Goal: Transaction & Acquisition: Book appointment/travel/reservation

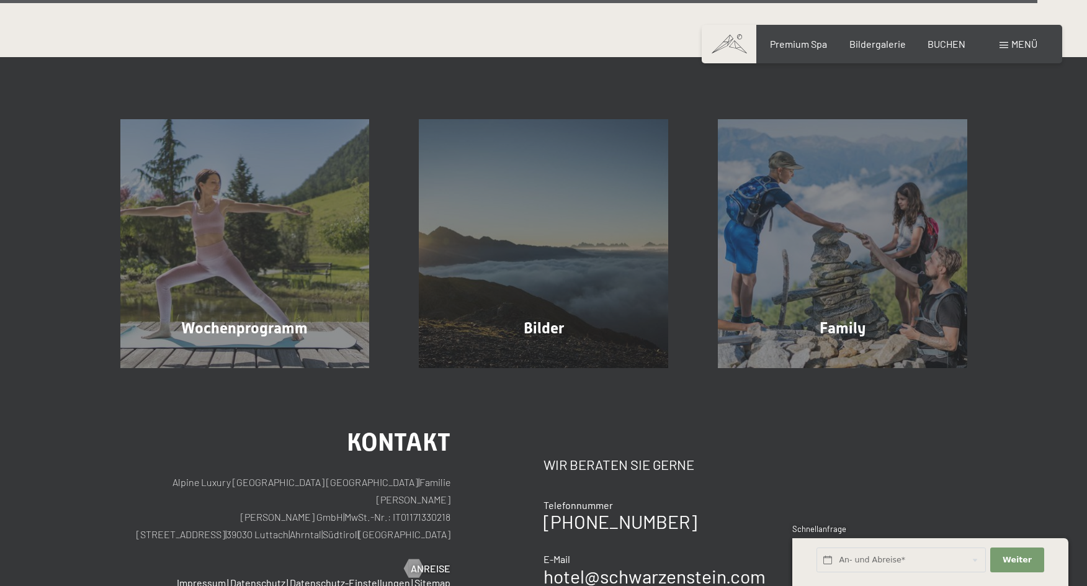
scroll to position [3349, 0]
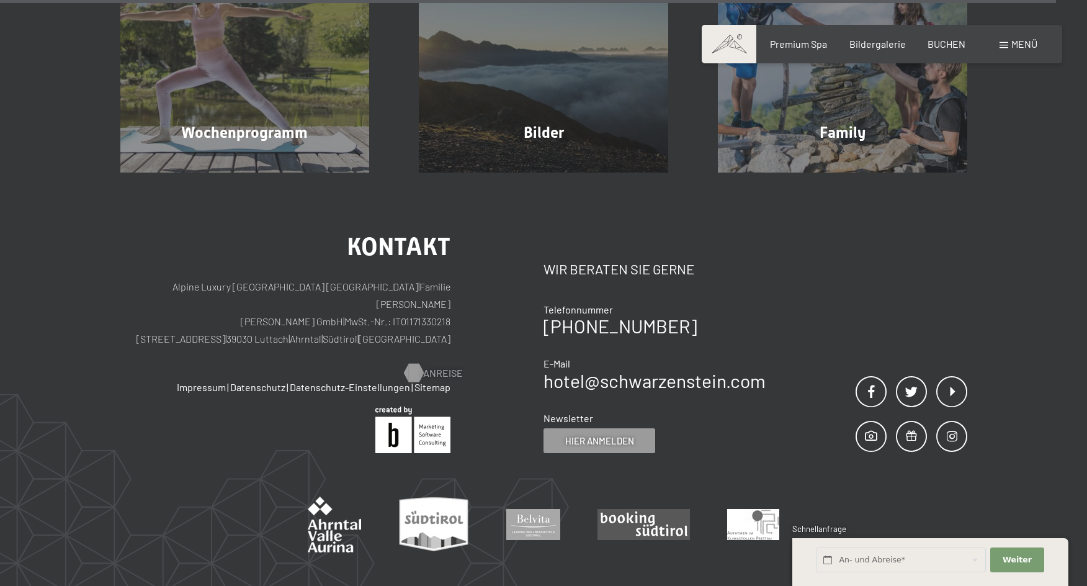
click at [431, 366] on span "Anreise" at bounding box center [443, 373] width 40 height 14
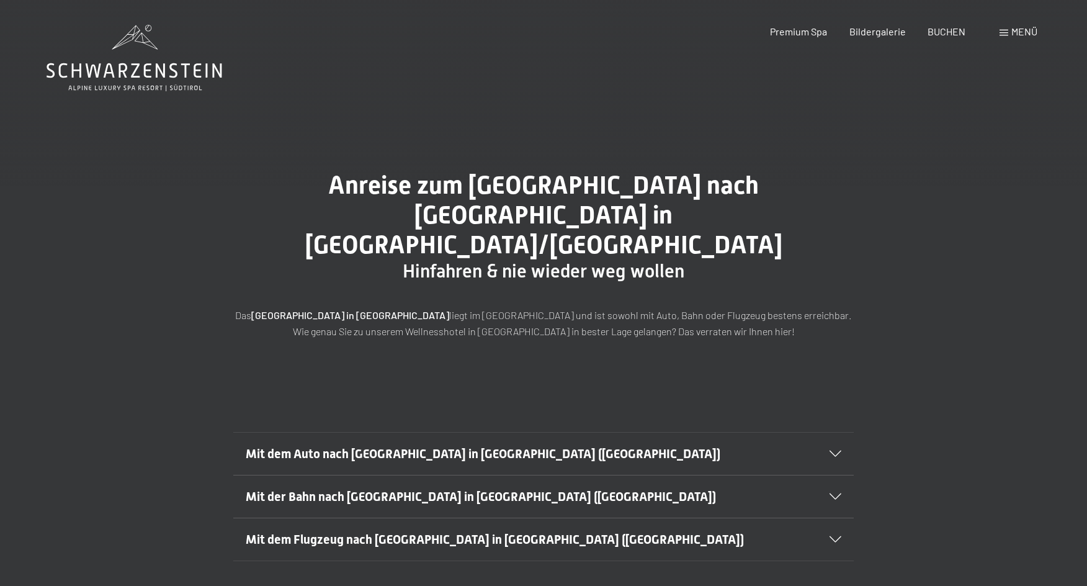
click at [440, 446] on span "Mit dem Auto nach Luttach in Südtirol (Italien)" at bounding box center [483, 453] width 474 height 15
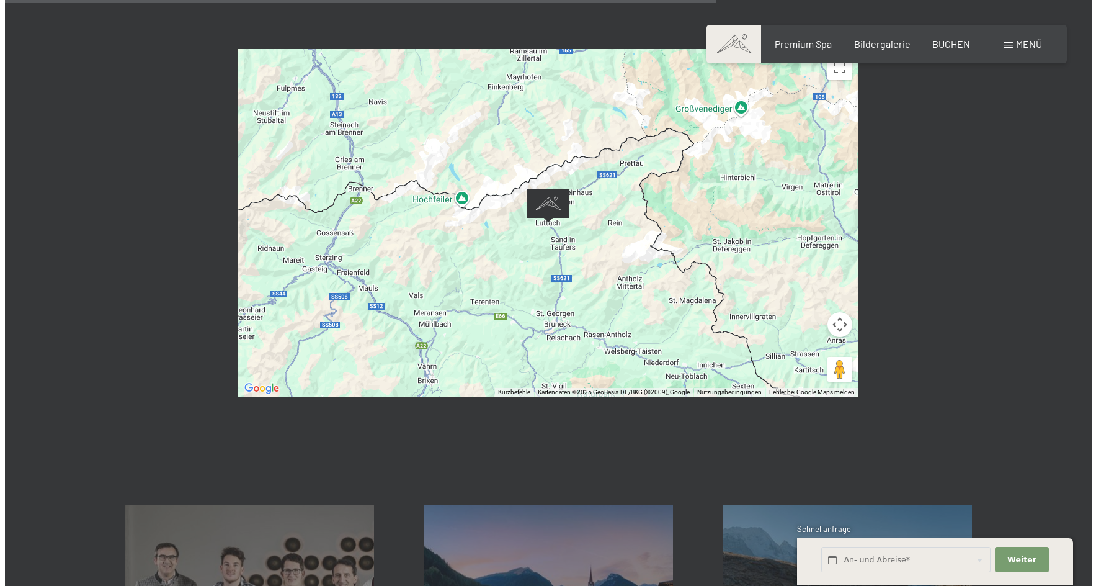
scroll to position [811, 0]
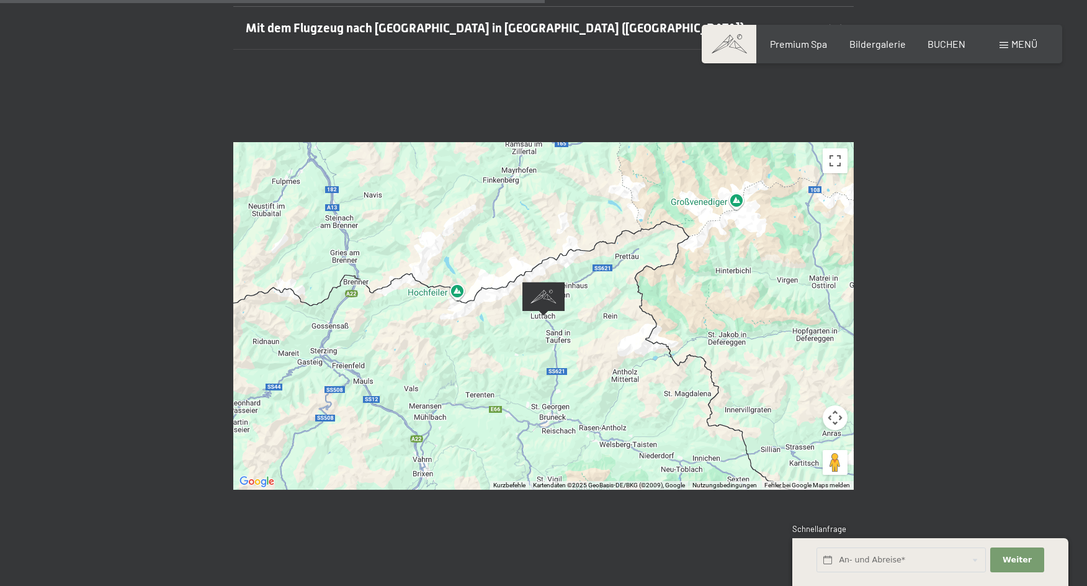
click at [1013, 43] on span "Menü" at bounding box center [1024, 44] width 26 height 12
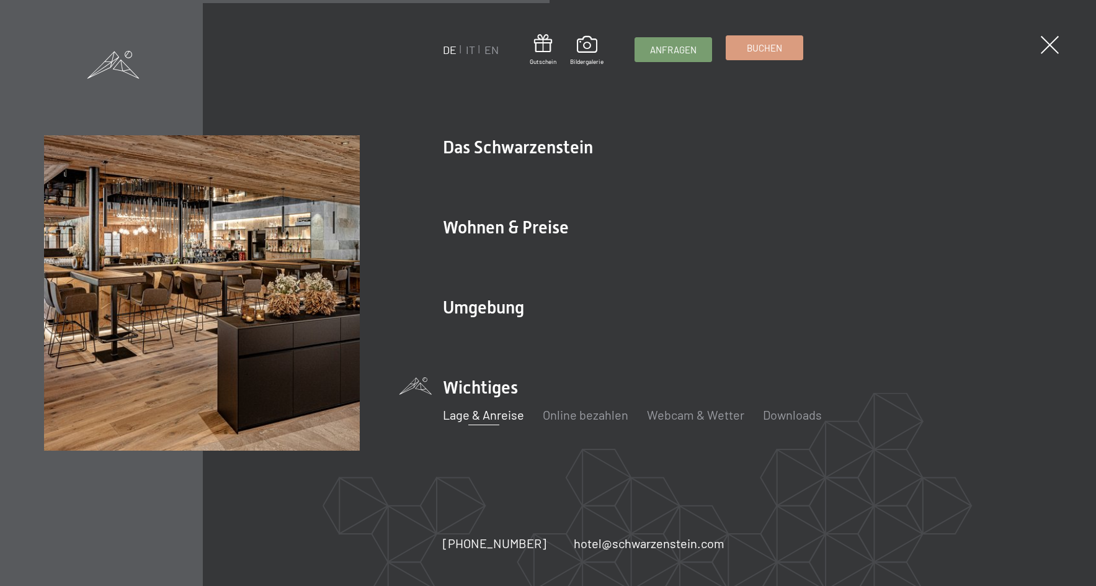
click at [759, 47] on span "Buchen" at bounding box center [764, 48] width 35 height 13
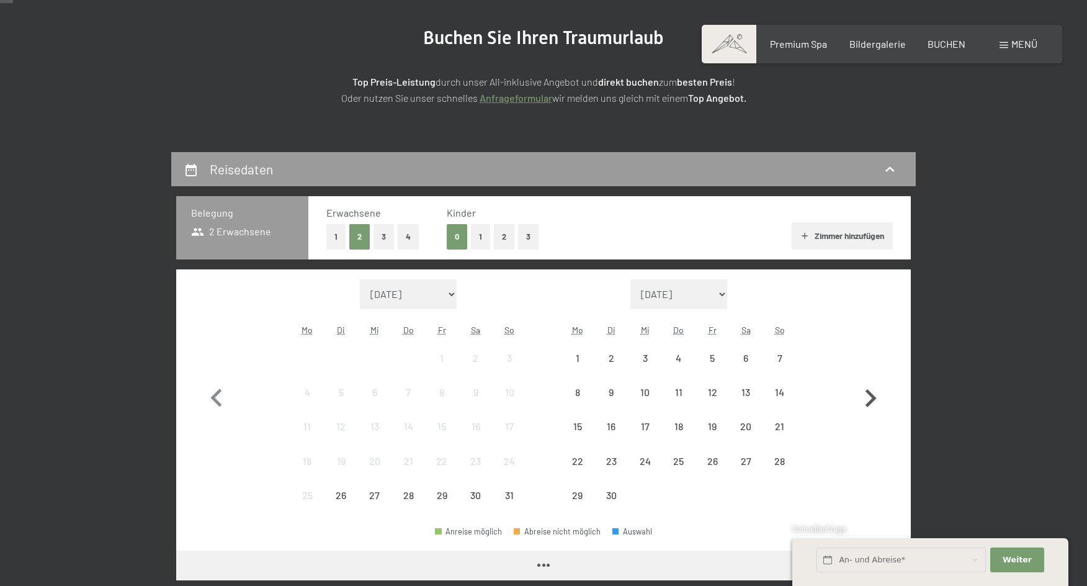
scroll to position [186, 0]
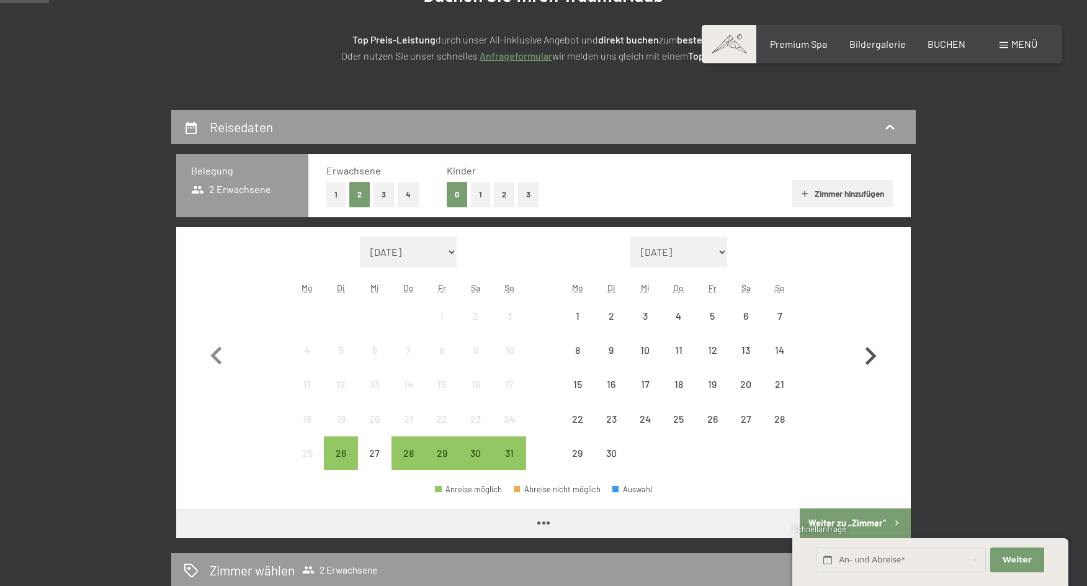
click at [878, 354] on icon "button" at bounding box center [870, 356] width 36 height 36
select select "[DATE]"
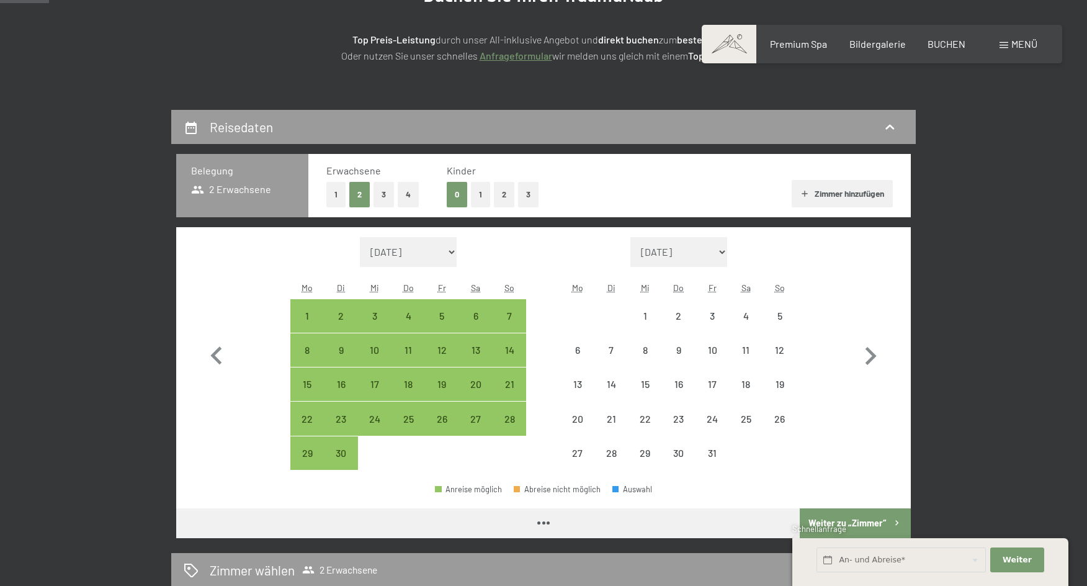
select select "[DATE]"
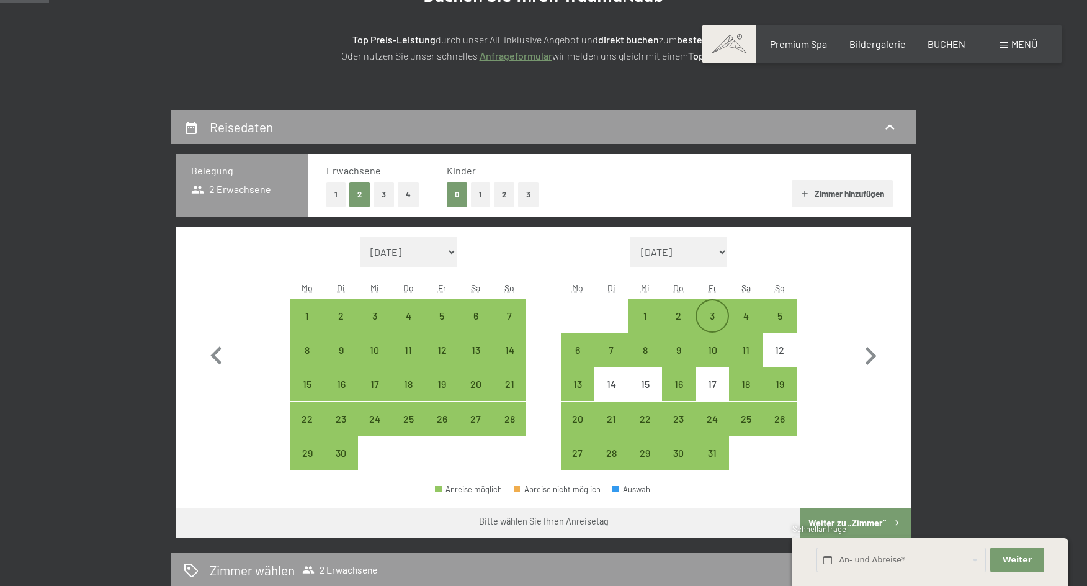
click at [707, 316] on div "3" at bounding box center [712, 326] width 31 height 31
select select "[DATE]"
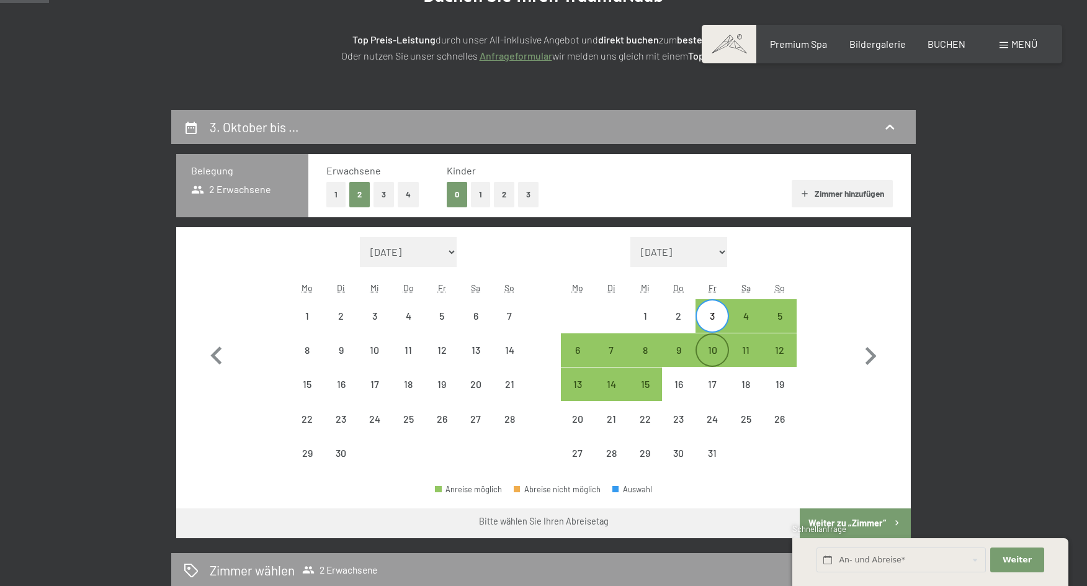
click at [712, 347] on div "10" at bounding box center [712, 360] width 31 height 31
select select "[DATE]"
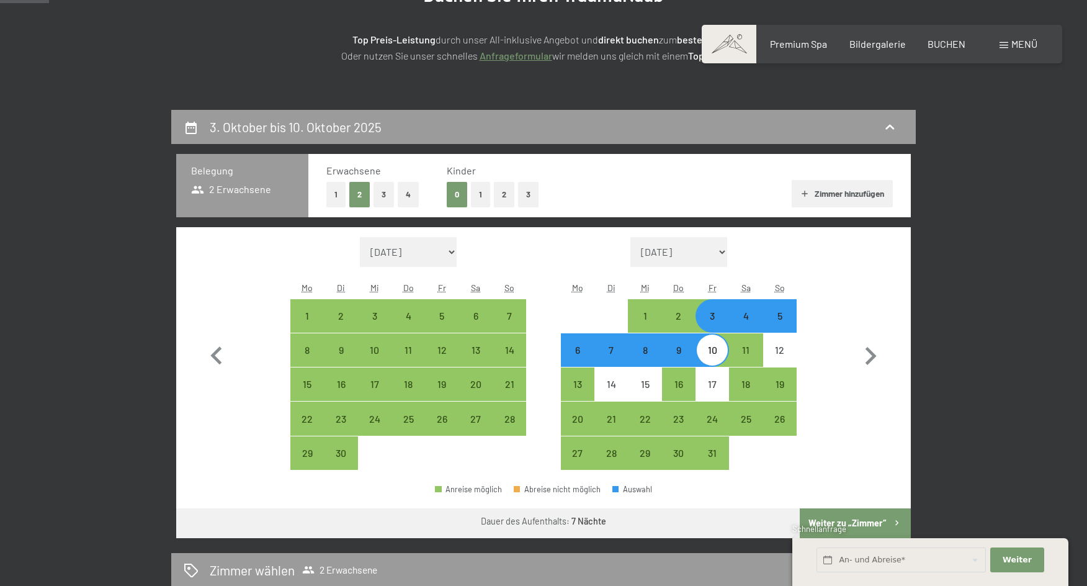
click at [484, 197] on button "1" at bounding box center [480, 194] width 19 height 25
select select "[DATE]"
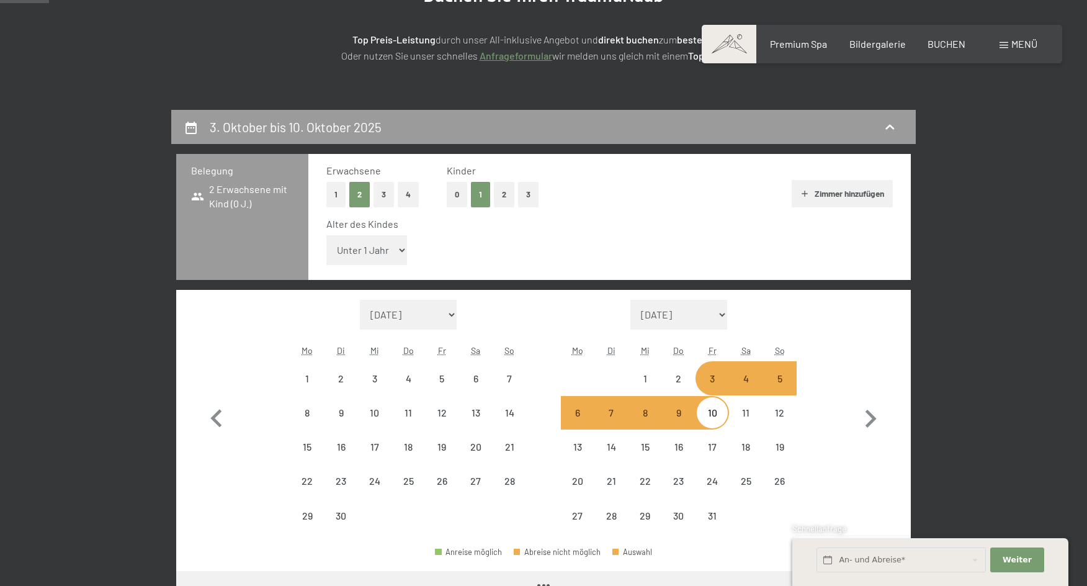
select select "[DATE]"
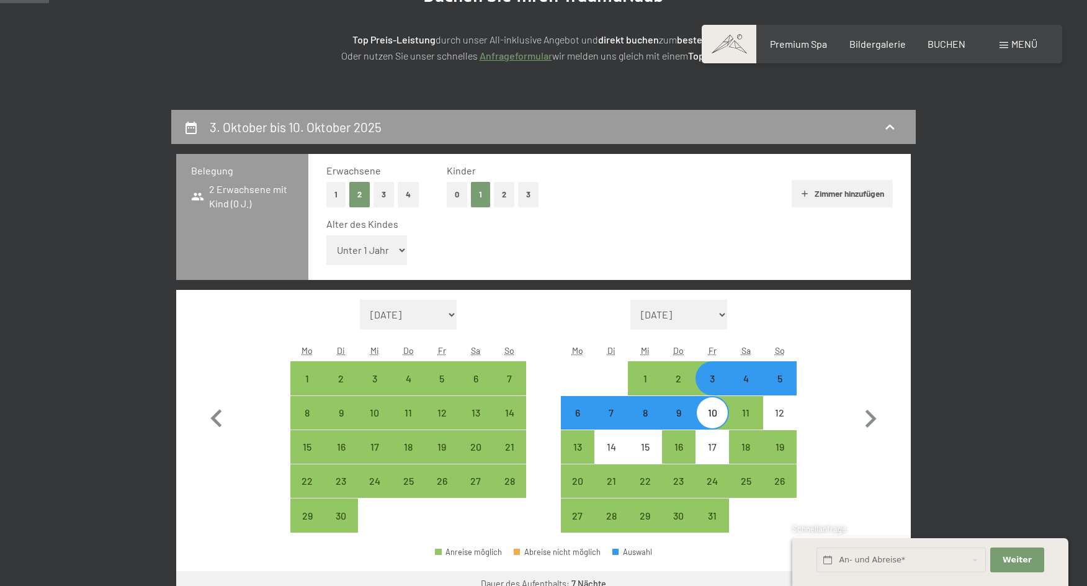
click at [388, 245] on select "Unter 1 Jahr 1 Jahr 2 Jahre 3 Jahre 4 Jahre 5 Jahre 6 Jahre 7 Jahre 8 Jahre 9 J…" at bounding box center [366, 250] width 81 height 30
select select "14"
click at [326, 235] on select "Unter 1 Jahr 1 Jahr 2 Jahre 3 Jahre 4 Jahre 5 Jahre 6 Jahre 7 Jahre 8 Jahre 9 J…" at bounding box center [366, 250] width 81 height 30
select select "[DATE]"
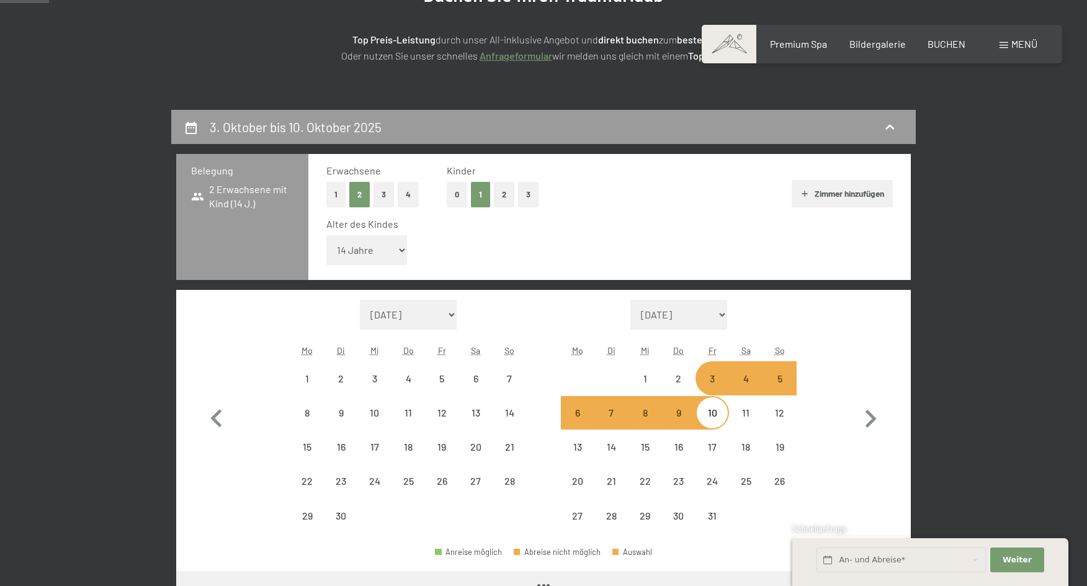
select select "[DATE]"
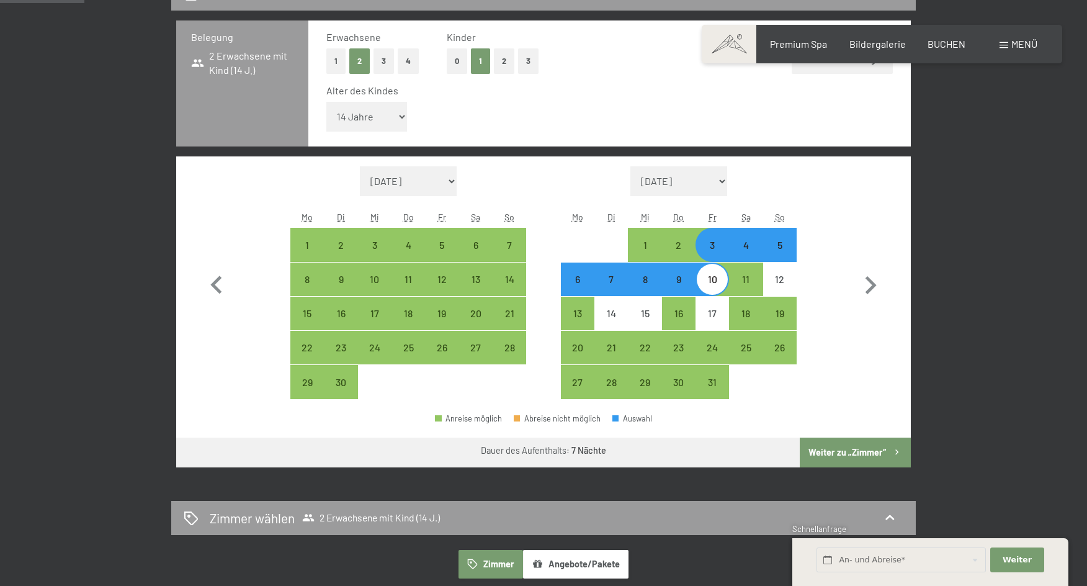
scroll to position [372, 0]
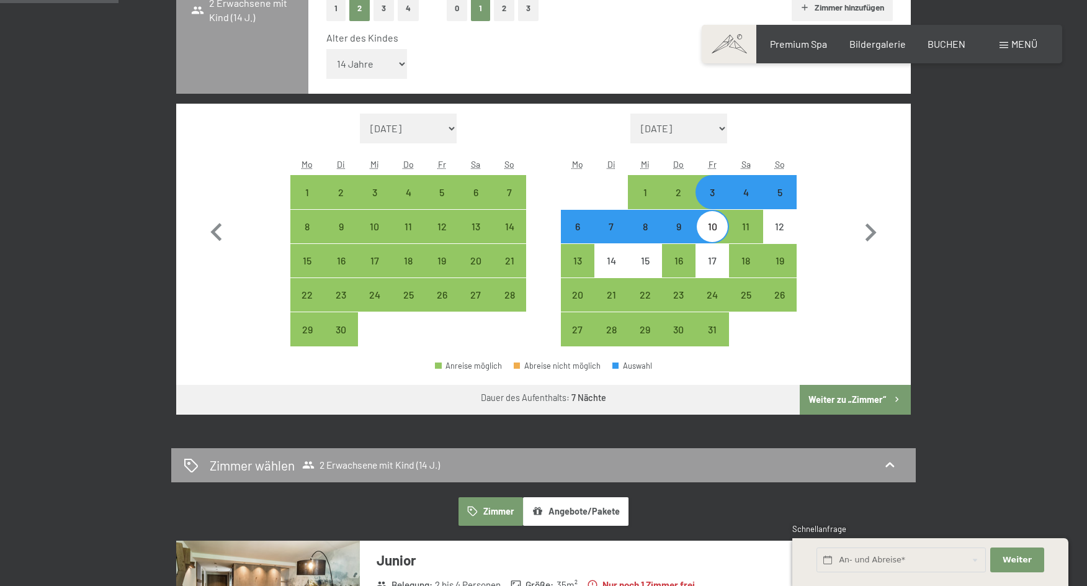
click at [860, 398] on button "Weiter zu „Zimmer“" at bounding box center [854, 400] width 111 height 30
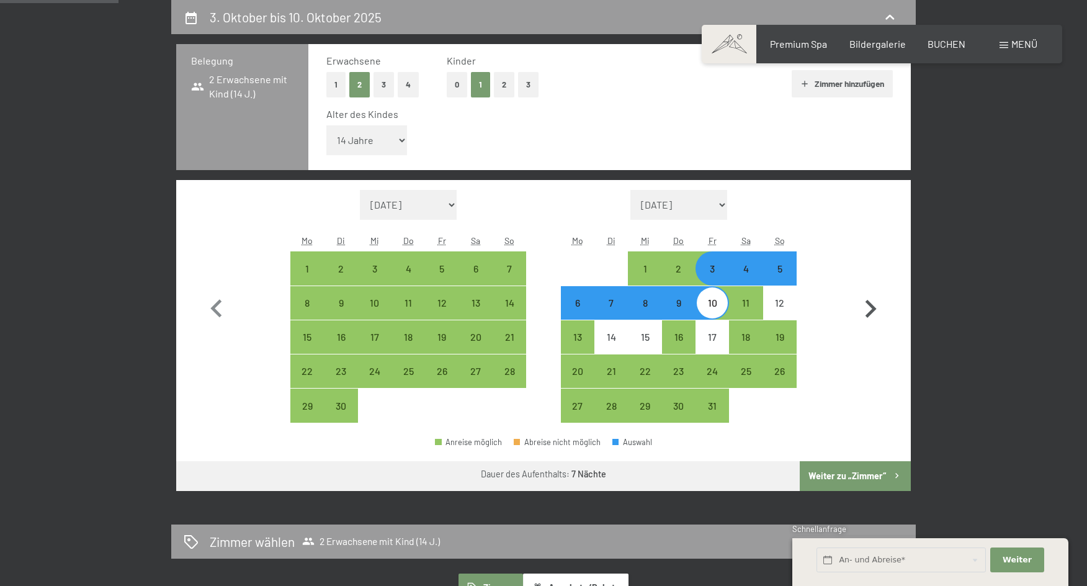
select select "[DATE]"
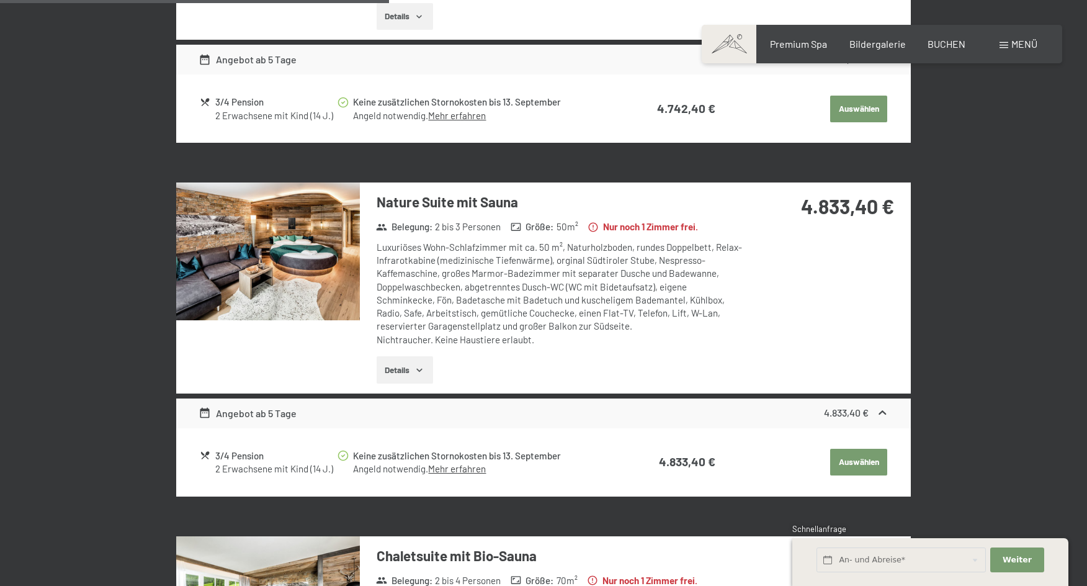
scroll to position [916, 0]
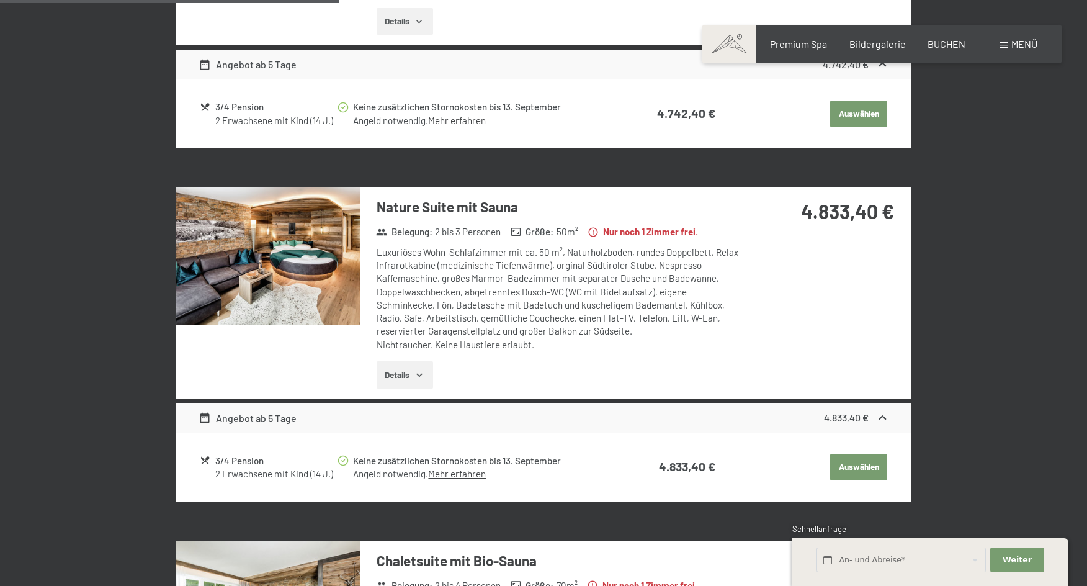
click at [423, 372] on icon "button" at bounding box center [419, 375] width 10 height 10
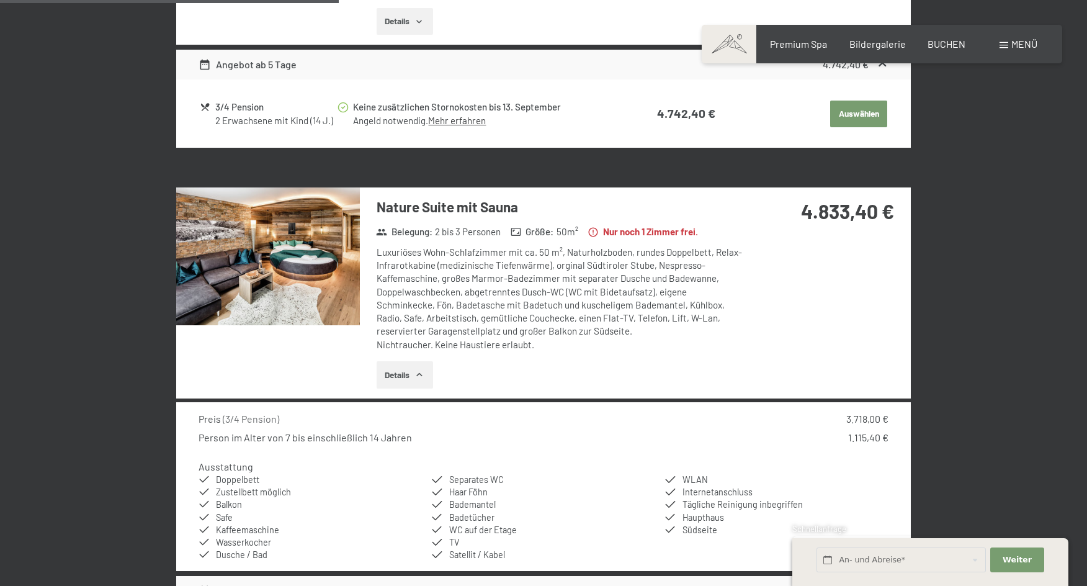
click at [423, 372] on icon "button" at bounding box center [419, 375] width 10 height 10
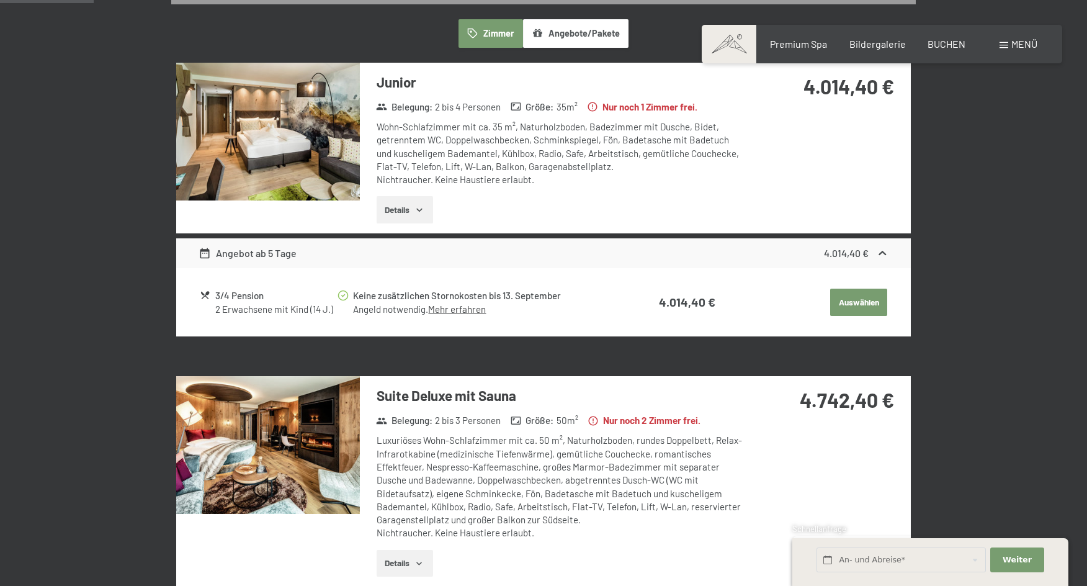
scroll to position [234, 0]
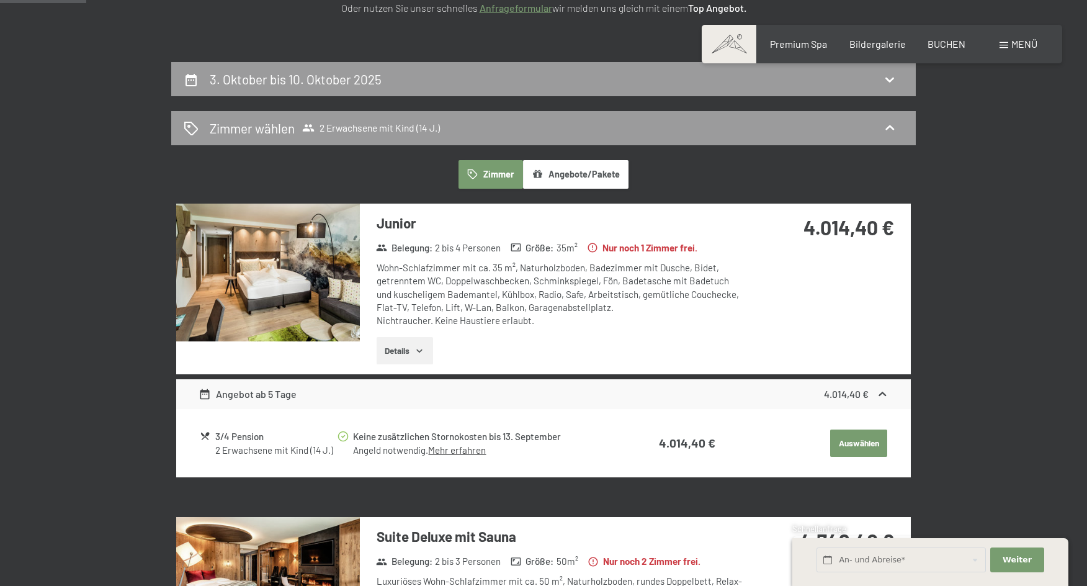
click at [399, 347] on button "Details" at bounding box center [404, 350] width 56 height 27
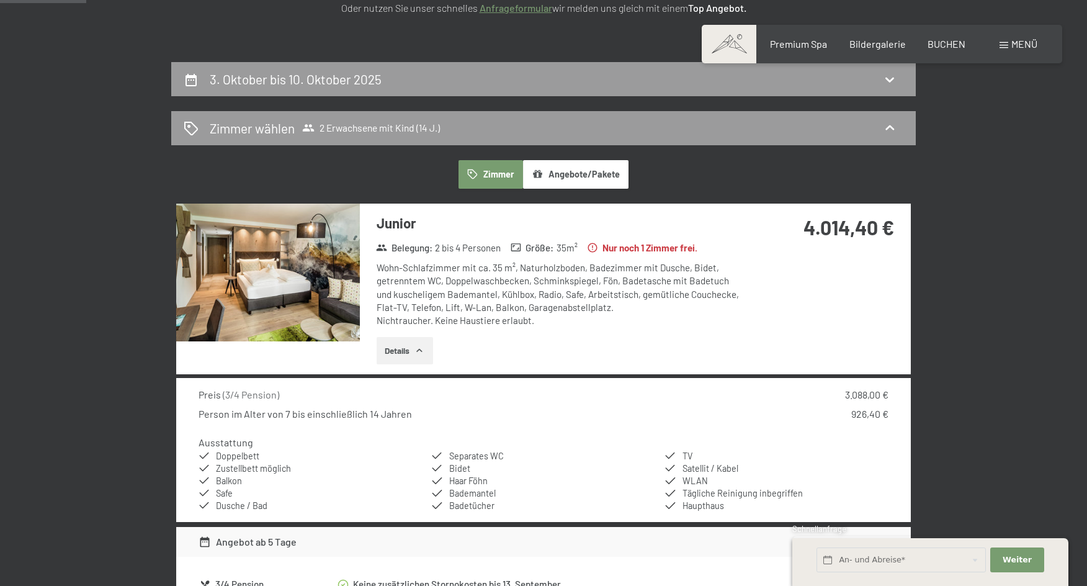
click at [390, 347] on button "Details" at bounding box center [404, 350] width 56 height 27
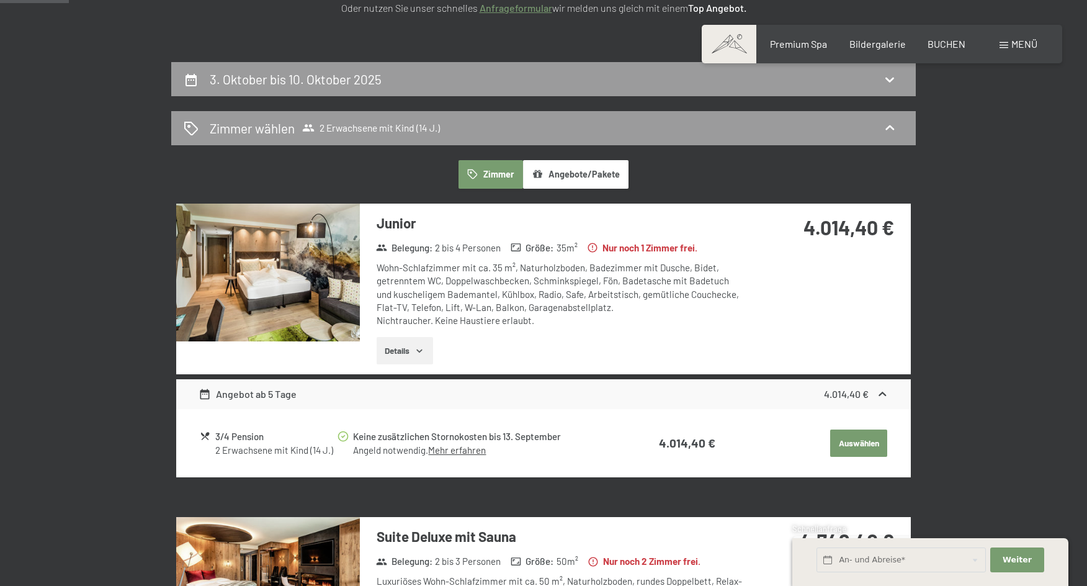
scroll to position [48, 0]
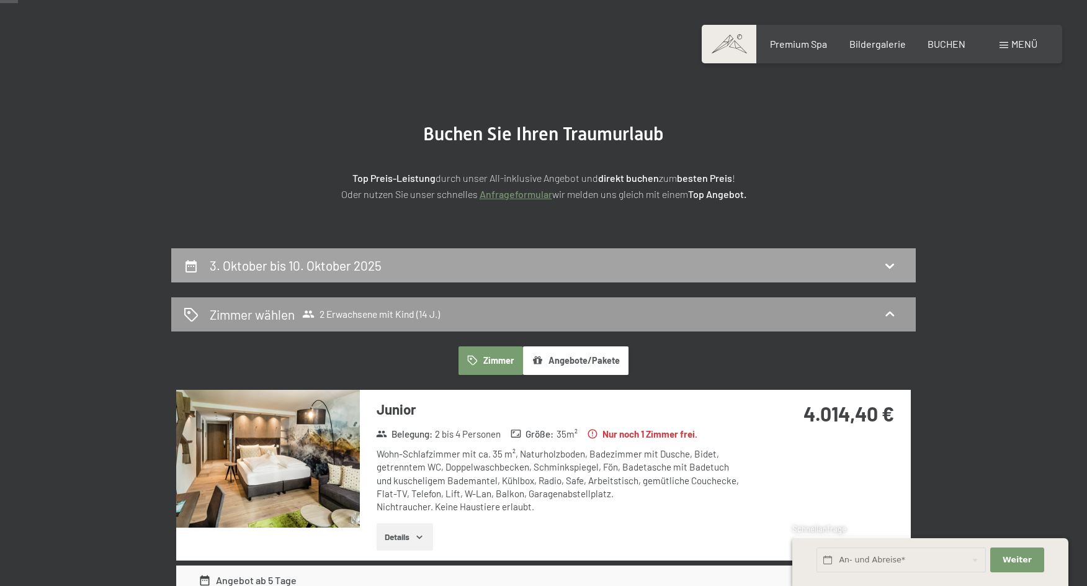
click at [388, 267] on div "3. Oktober bis 10. Oktober 2025" at bounding box center [543, 265] width 719 height 18
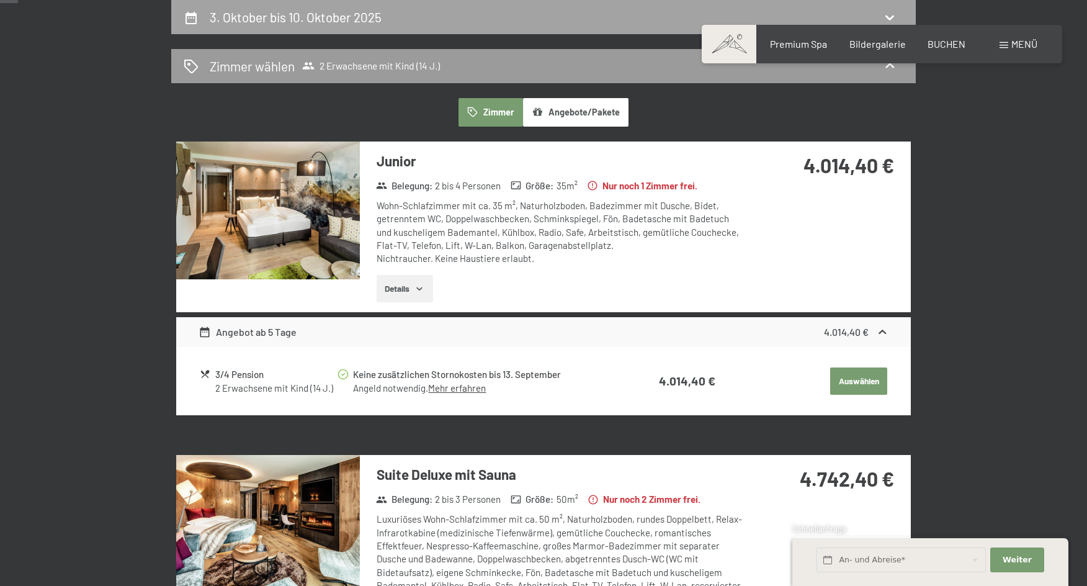
select select "14"
select select "[DATE]"
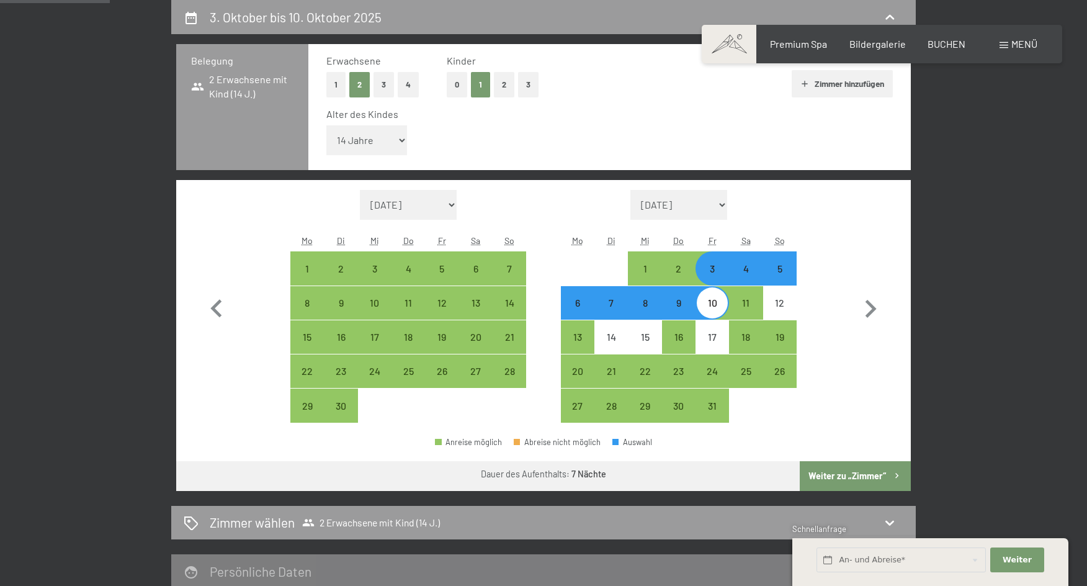
click at [455, 86] on button "0" at bounding box center [457, 84] width 20 height 25
select select "[DATE]"
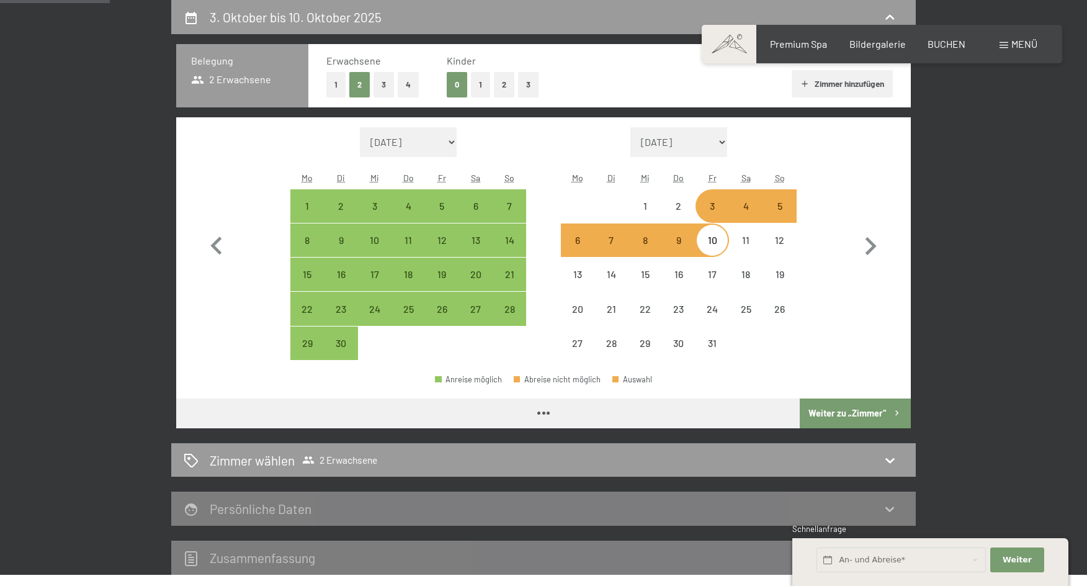
click at [337, 86] on button "1" at bounding box center [335, 84] width 19 height 25
select select "[DATE]"
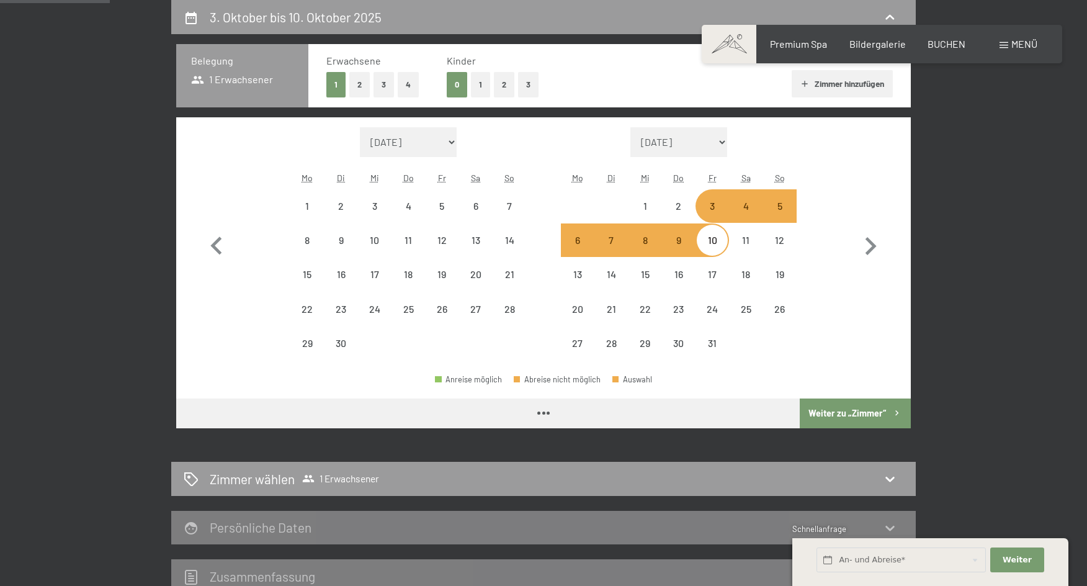
select select "[DATE]"
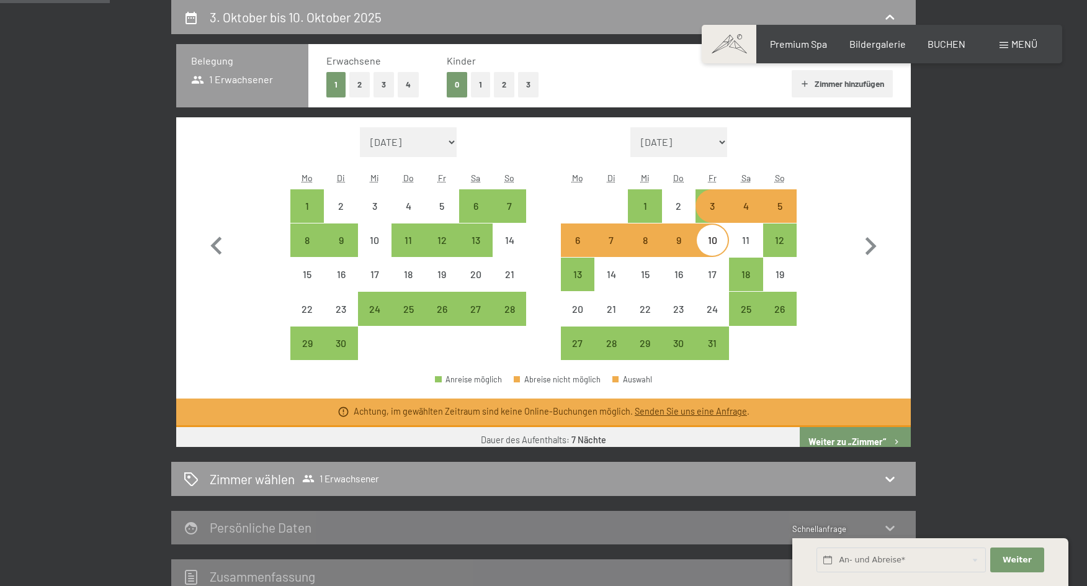
click at [825, 437] on button "Weiter zu „Zimmer“" at bounding box center [854, 442] width 111 height 30
select select "[DATE]"
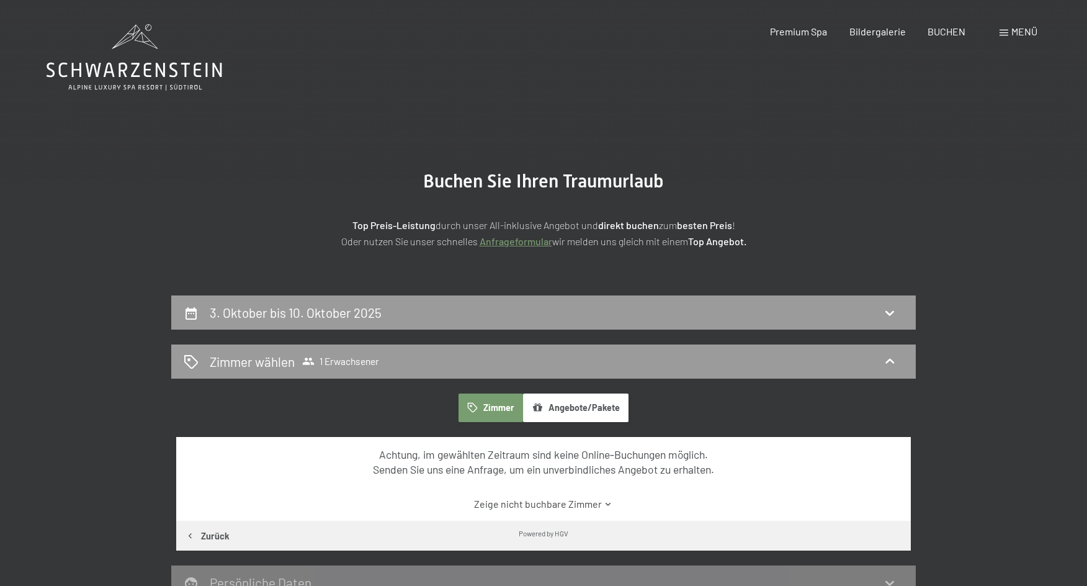
scroll to position [0, 0]
